Goal: Transaction & Acquisition: Subscribe to service/newsletter

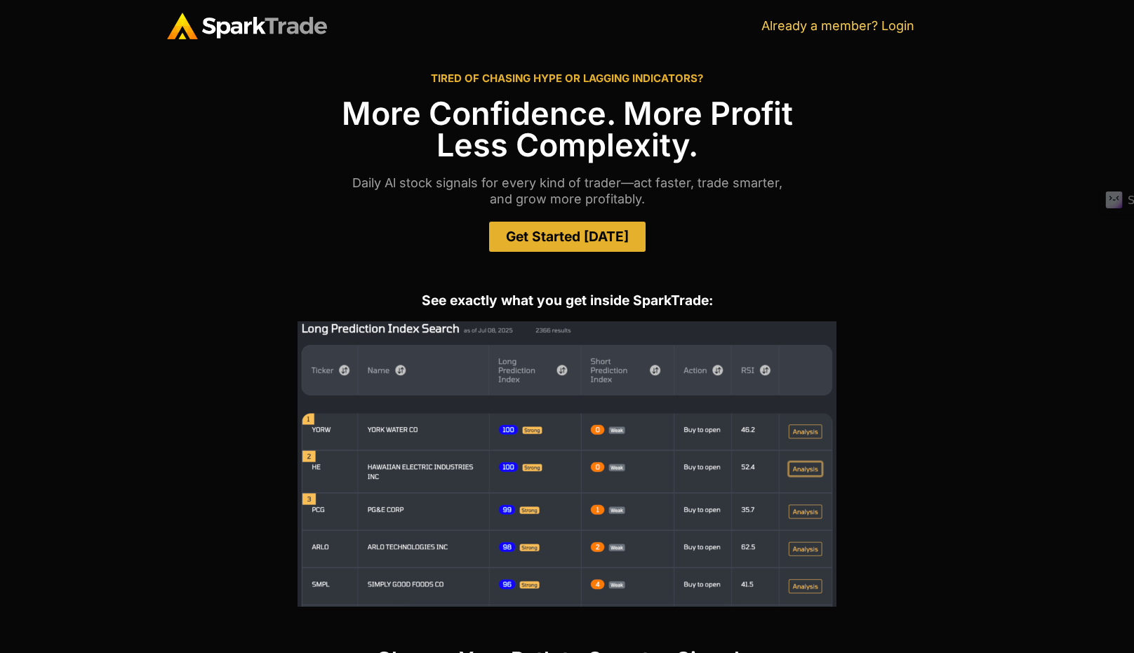
click at [600, 222] on link "Get Started [DATE]" at bounding box center [567, 237] width 156 height 30
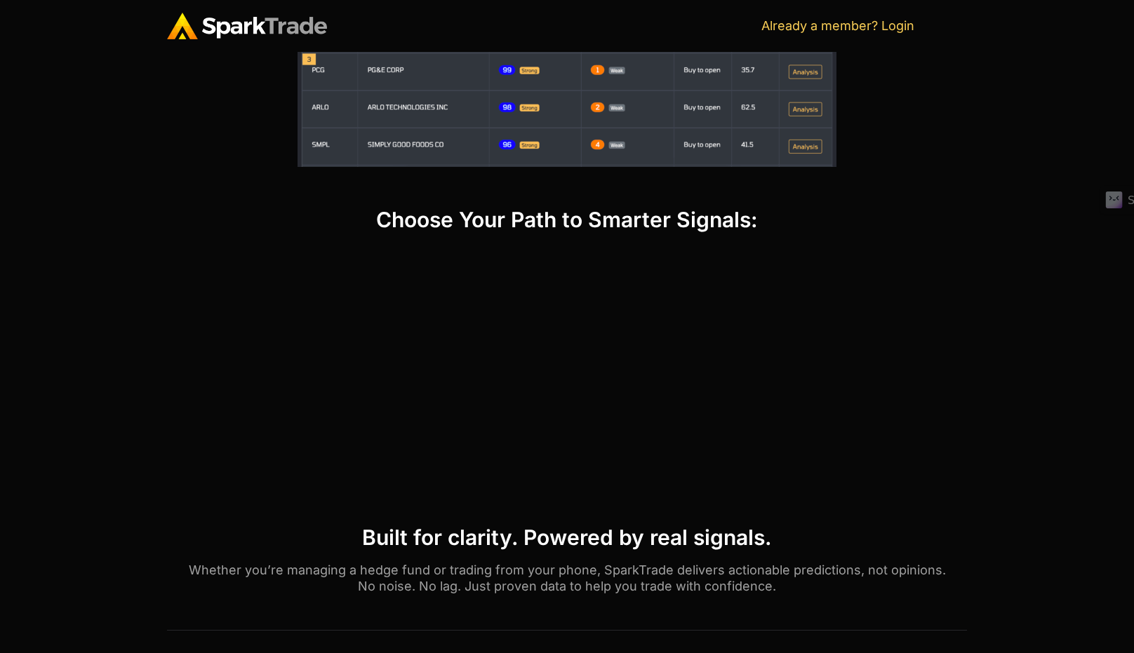
scroll to position [576, 0]
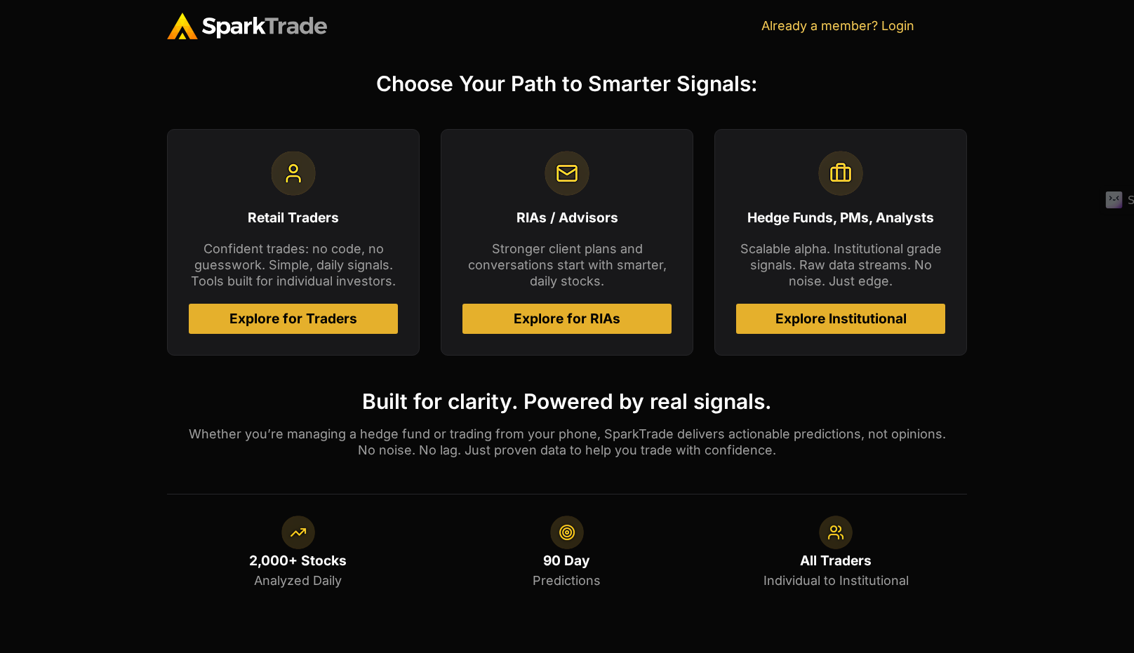
click at [332, 318] on span "Explore for Traders" at bounding box center [293, 318] width 128 height 13
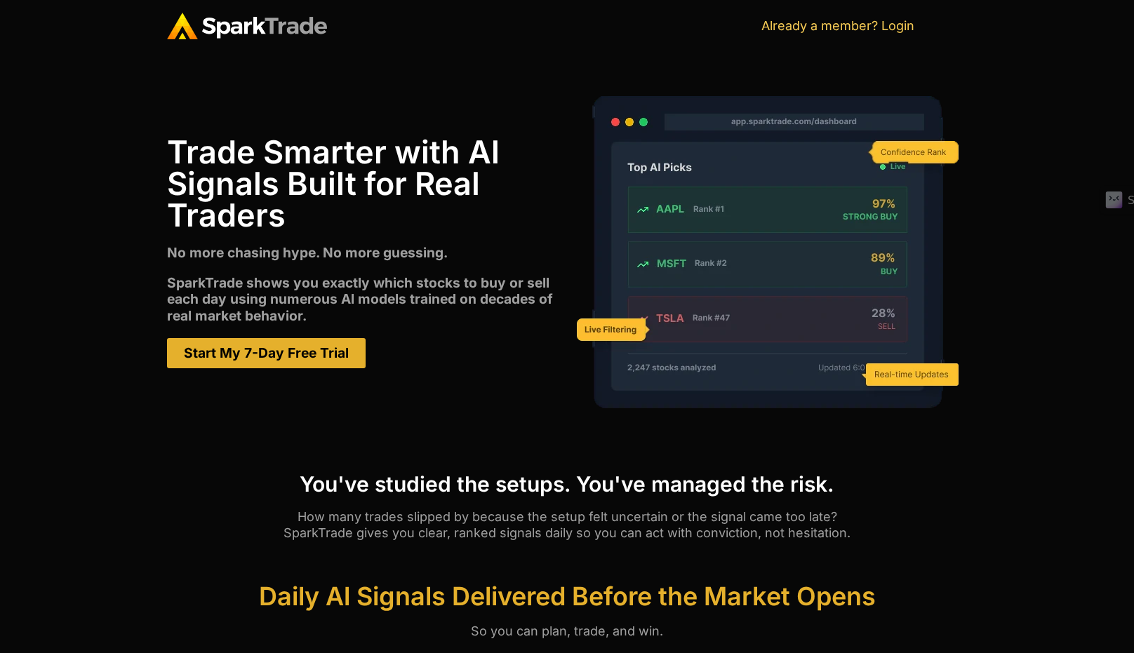
drag, startPoint x: 346, startPoint y: 375, endPoint x: 345, endPoint y: 368, distance: 7.2
click at [346, 375] on div "Trade Smarter with Al Signals Built for Real Traders No more chasing hype. No m…" at bounding box center [367, 252] width 400 height 359
click at [345, 366] on link "Start My 7-Day Free Trial" at bounding box center [266, 353] width 199 height 30
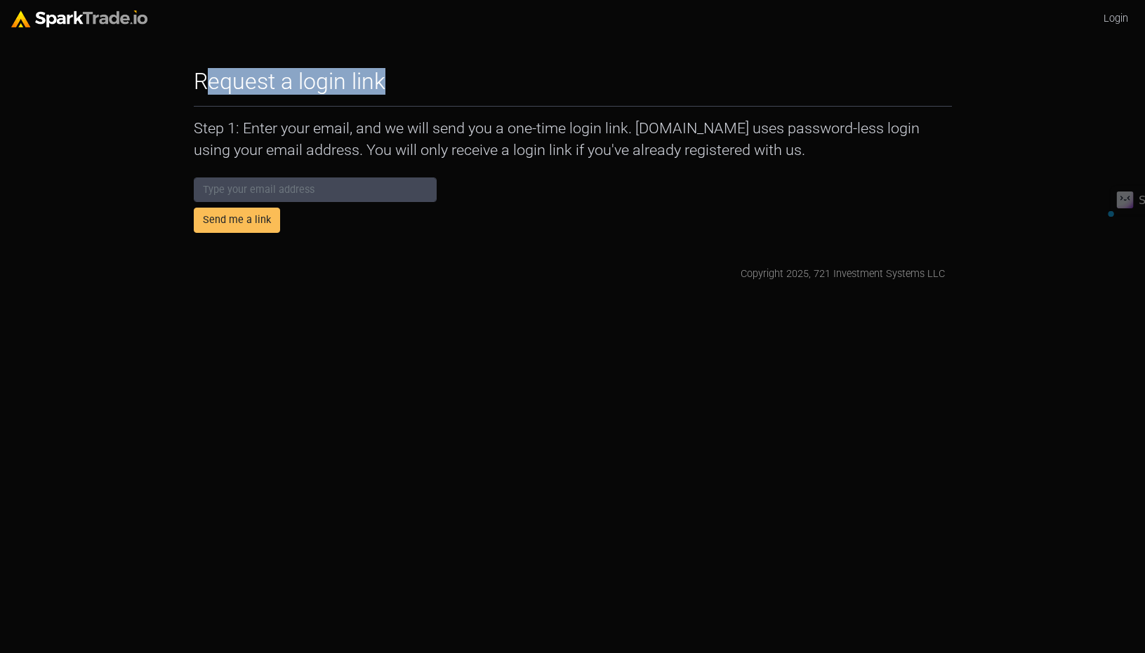
drag, startPoint x: 352, startPoint y: 86, endPoint x: 506, endPoint y: 93, distance: 154.5
click at [510, 86] on div "Request a login link" at bounding box center [573, 81] width 758 height 27
click at [429, 140] on p "Step 1: Enter your email, and we will send you a one-time login link. [DOMAIN_N…" at bounding box center [573, 139] width 758 height 42
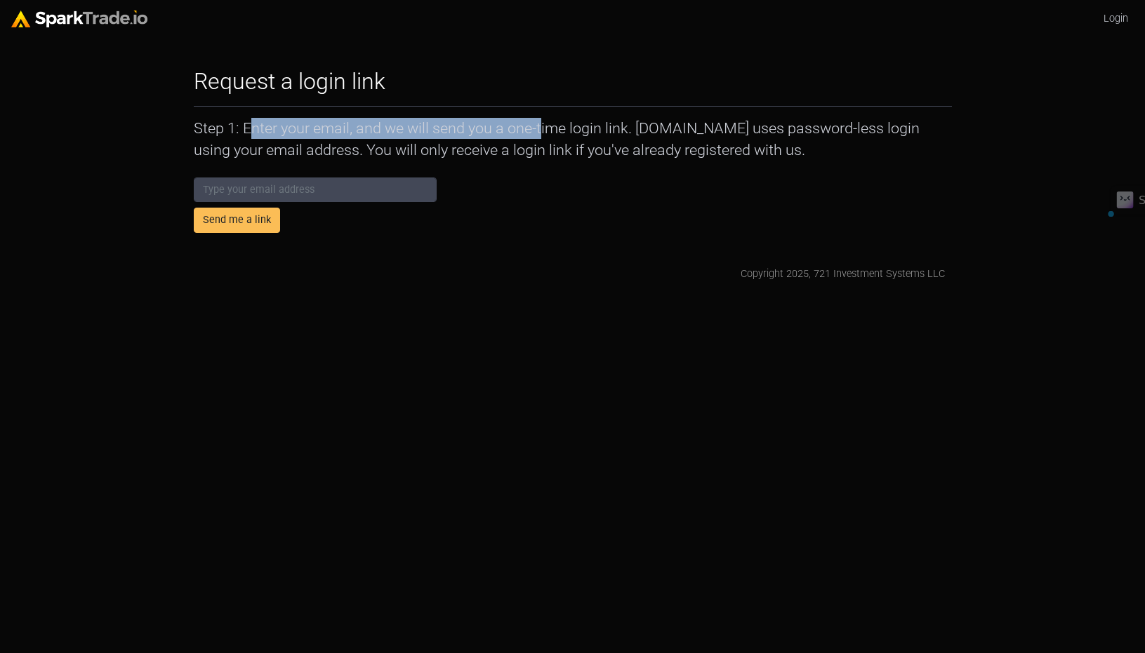
drag, startPoint x: 232, startPoint y: 127, endPoint x: 719, endPoint y: 127, distance: 487.0
click at [719, 127] on p "Step 1: Enter your email, and we will send you a one-time login link. [DOMAIN_N…" at bounding box center [573, 139] width 758 height 42
copy p ": Enter your email, and we will send you a one-time login link. SparkTrade.i"
click at [513, 148] on p "Step 1: Enter your email, and we will send you a one-time login link. [DOMAIN_N…" at bounding box center [573, 139] width 758 height 42
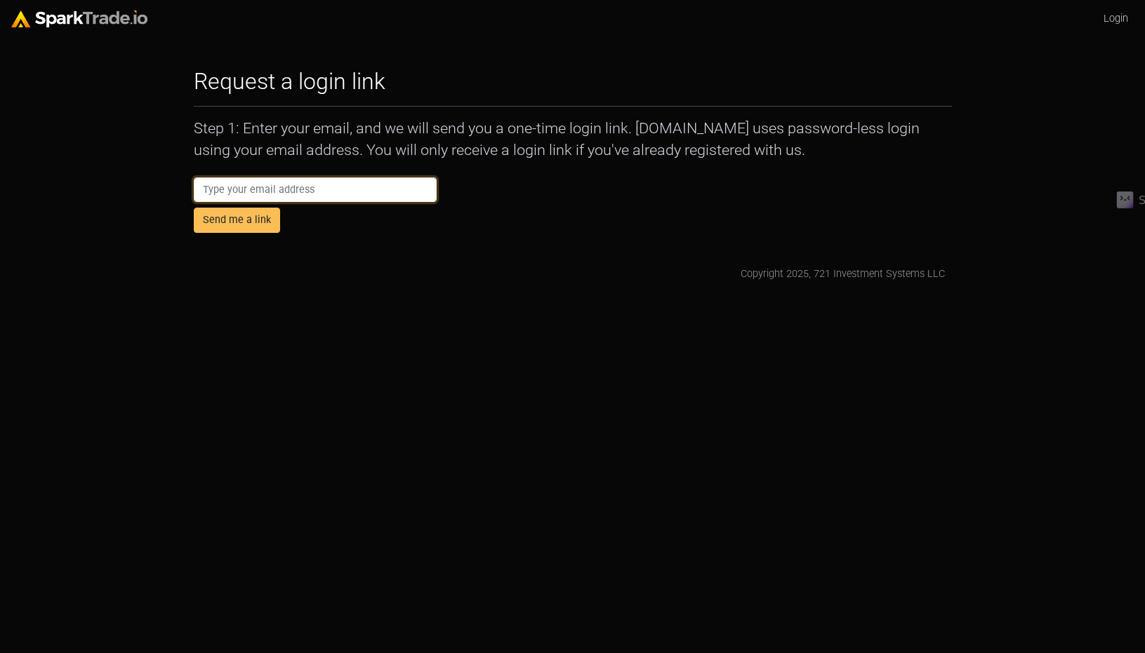
click at [261, 184] on input "email" at bounding box center [316, 190] width 244 height 25
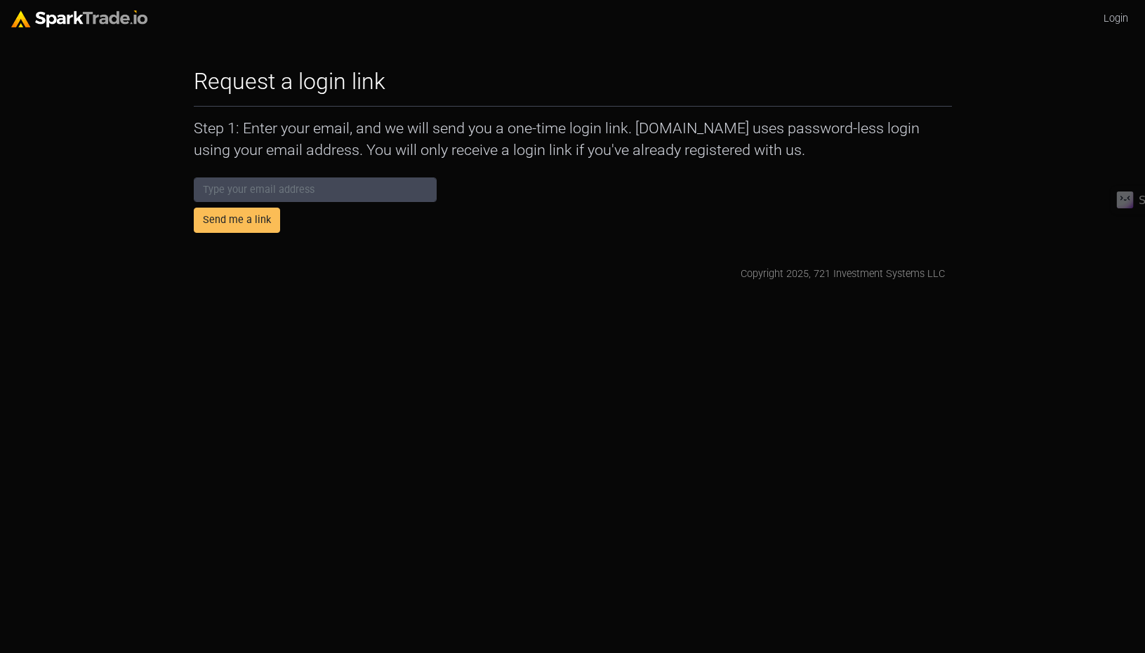
click at [194, 276] on div "Copyright 2025, 721 Investment Systems LLC" at bounding box center [573, 274] width 758 height 15
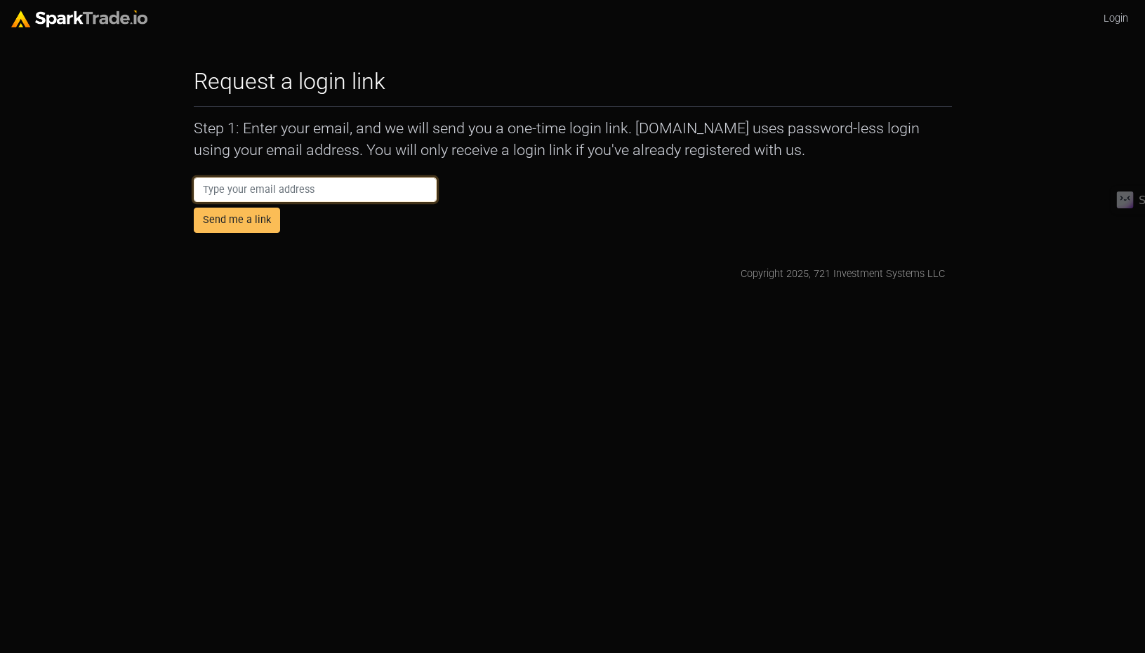
click at [364, 186] on input "email" at bounding box center [316, 190] width 244 height 25
type input "[EMAIL_ADDRESS][DOMAIN_NAME]"
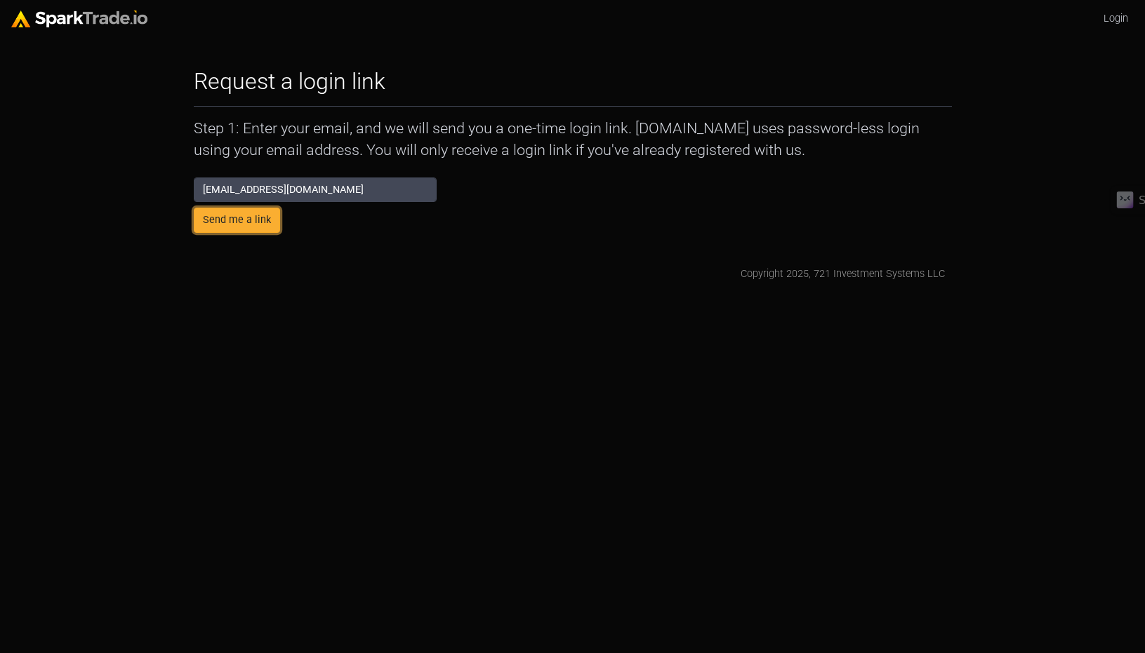
click at [244, 216] on button "Send me a link" at bounding box center [237, 220] width 86 height 25
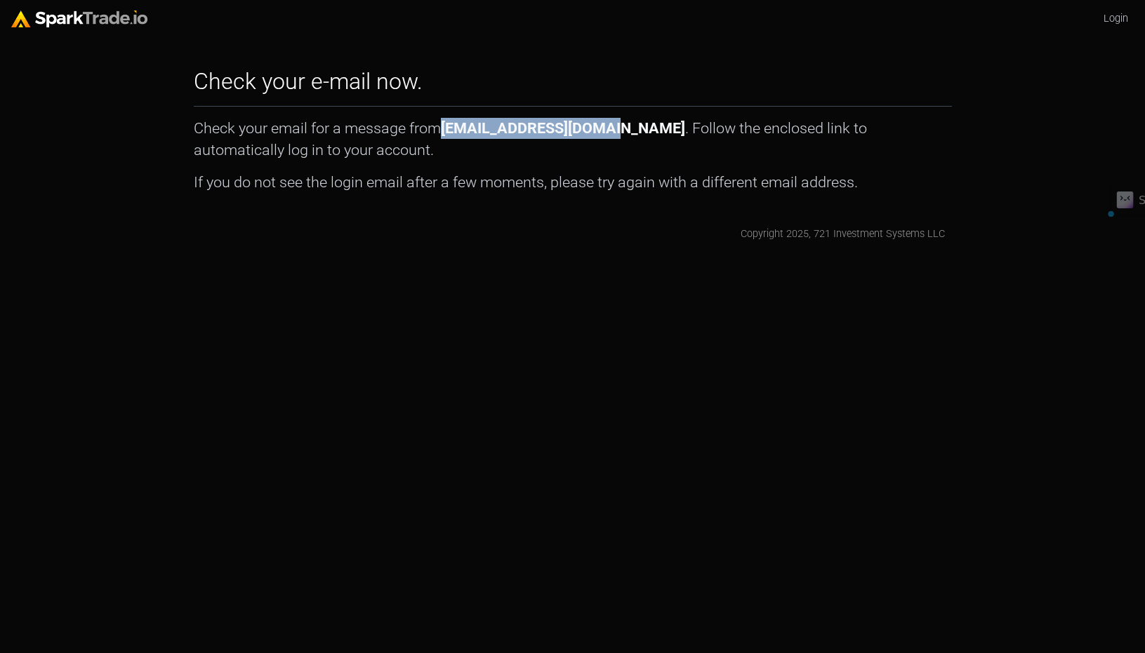
drag, startPoint x: 448, startPoint y: 129, endPoint x: 597, endPoint y: 119, distance: 149.8
click at [597, 119] on text "noreply@sparktrade.io" at bounding box center [563, 128] width 244 height 18
copy text "noreply@sparktrade.io"
drag, startPoint x: 723, startPoint y: 235, endPoint x: 429, endPoint y: 337, distance: 311.1
click at [725, 234] on div "Copyright 2025, 721 Investment Systems LLC" at bounding box center [573, 234] width 744 height 15
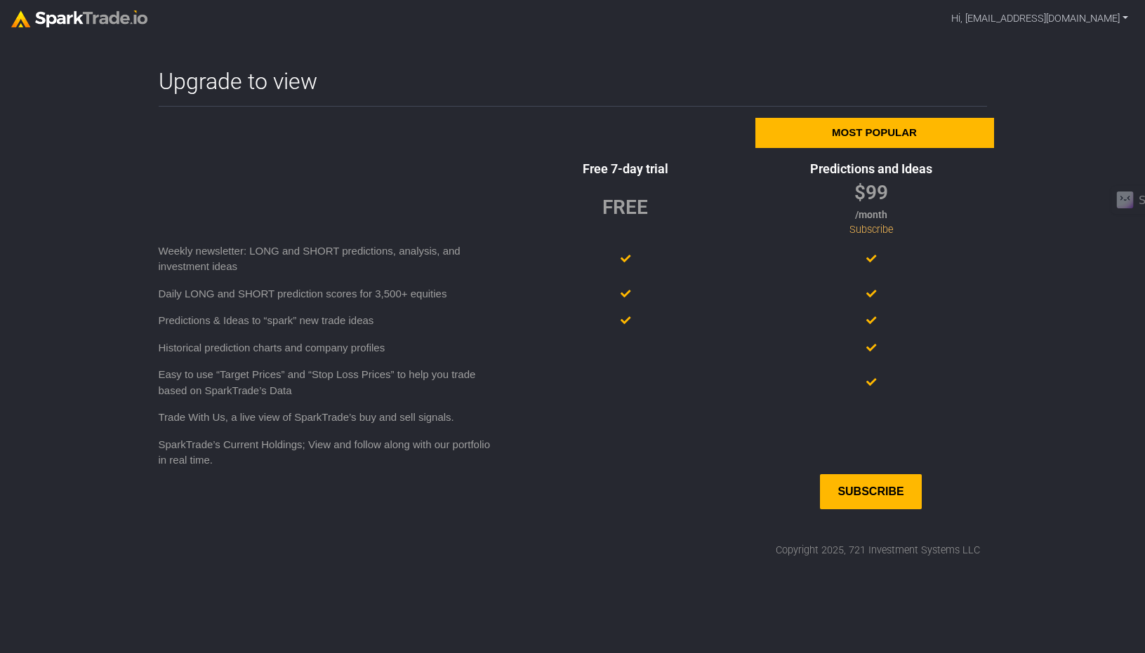
click at [626, 211] on div "FREE" at bounding box center [625, 207] width 46 height 29
click at [625, 337] on div at bounding box center [625, 348] width 246 height 27
click at [618, 432] on div at bounding box center [625, 453] width 246 height 43
click at [616, 450] on div at bounding box center [625, 453] width 246 height 43
drag, startPoint x: 619, startPoint y: 469, endPoint x: 593, endPoint y: 440, distance: 38.8
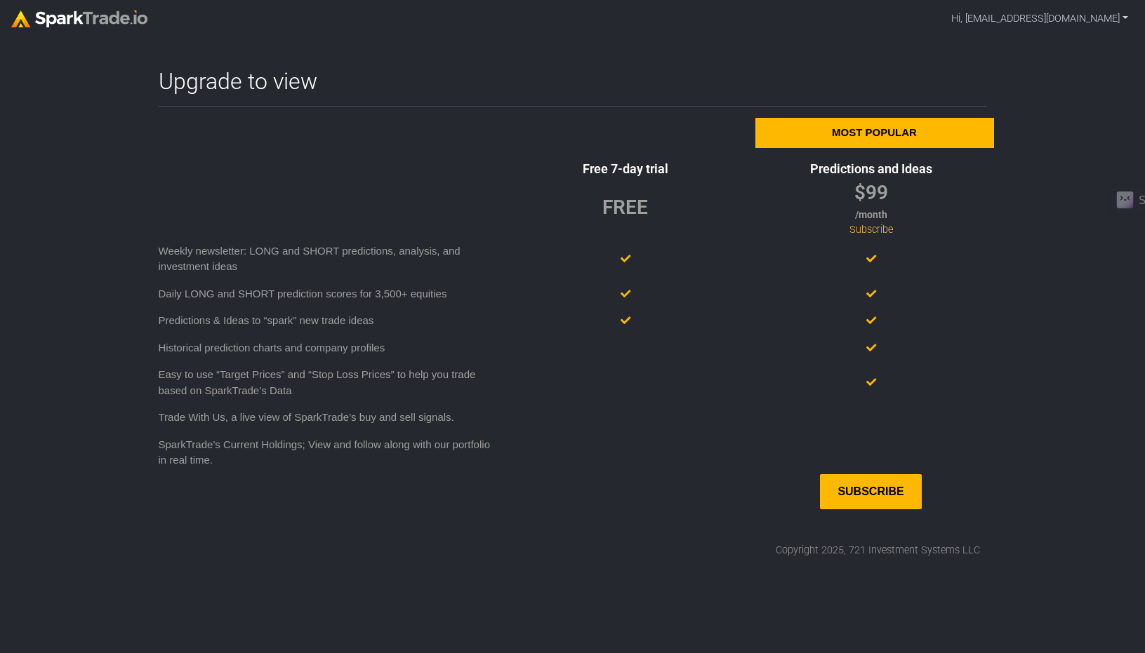
click at [616, 462] on div at bounding box center [625, 453] width 246 height 43
click at [192, 85] on h2 "Upgrade to view" at bounding box center [238, 81] width 159 height 27
click at [116, 27] on img at bounding box center [79, 19] width 136 height 17
